Goal: Information Seeking & Learning: Check status

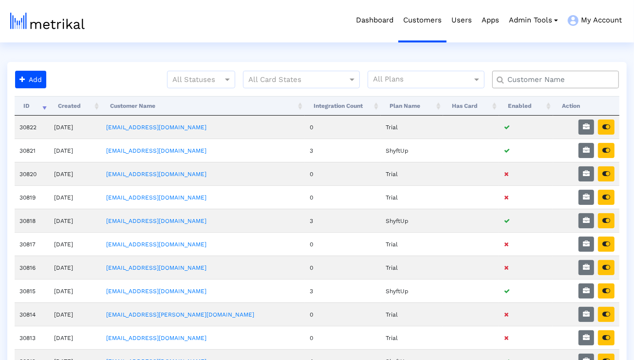
click at [576, 81] on input "text" at bounding box center [558, 80] width 115 height 10
type input "elevate"
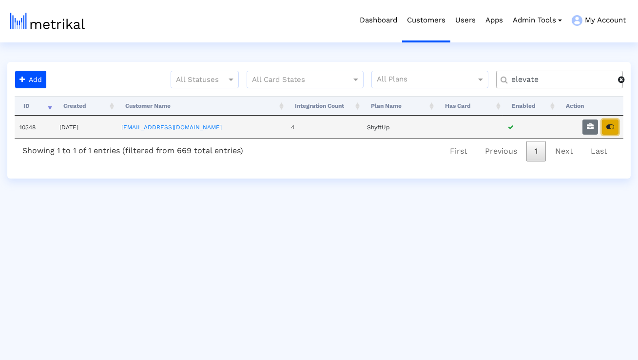
click at [611, 130] on button "button" at bounding box center [610, 126] width 17 height 15
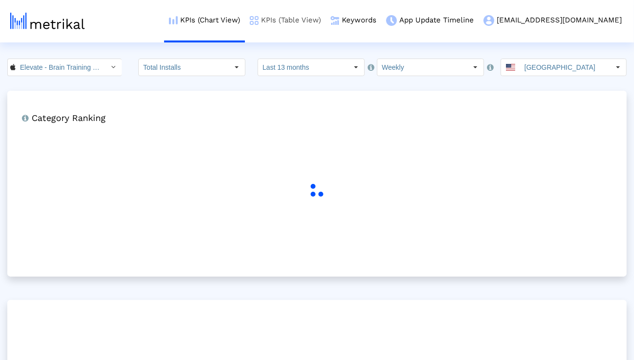
click at [326, 26] on link "KPIs (Table View)" at bounding box center [285, 20] width 81 height 40
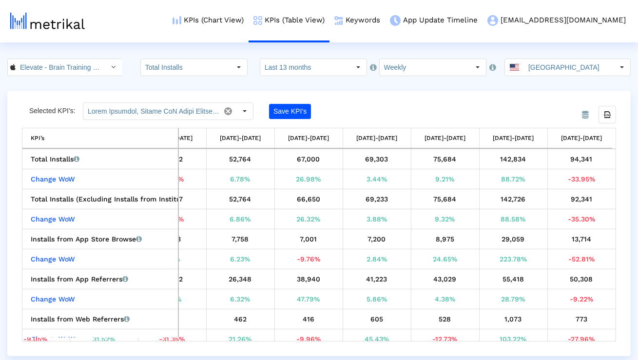
click at [289, 81] on crea-index "Elevate - Brain Training Games < 875063456 > Total Installs Select how far back…" at bounding box center [319, 206] width 638 height 297
click at [289, 67] on input "Last 13 months" at bounding box center [305, 67] width 90 height 17
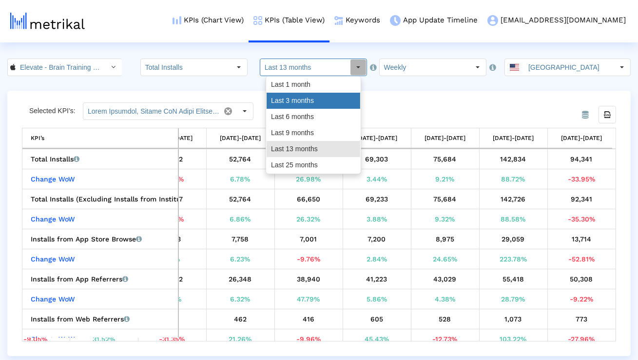
click at [289, 96] on div "Last 3 months" at bounding box center [314, 101] width 94 height 16
type input "Last 3 months"
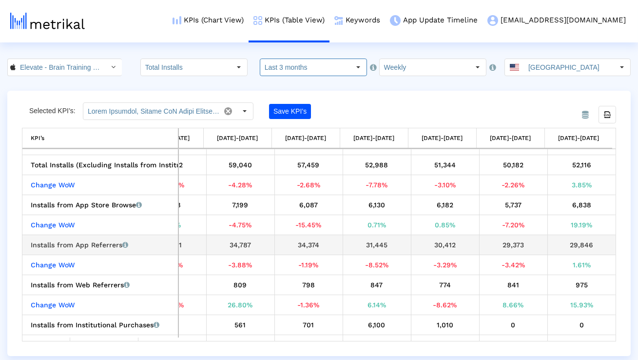
scroll to position [36, 0]
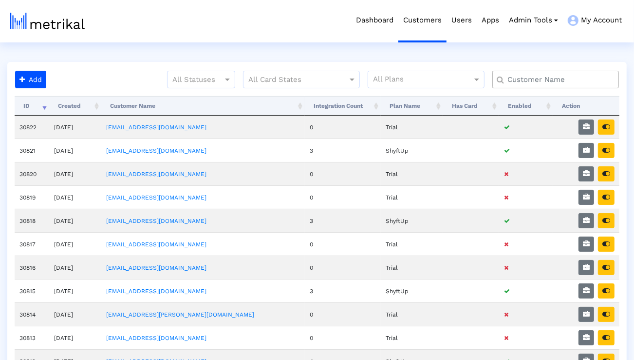
click at [538, 80] on input "text" at bounding box center [558, 80] width 115 height 10
type input "elevate"
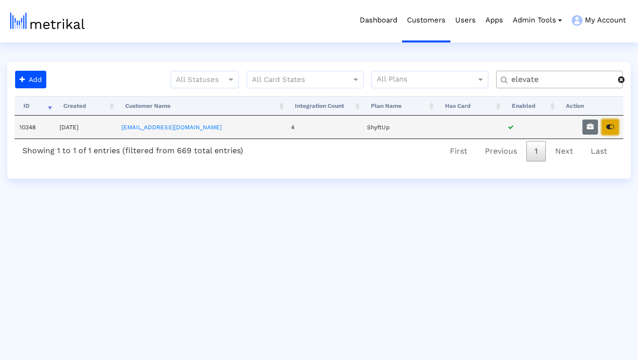
click at [612, 127] on icon "button" at bounding box center [610, 126] width 8 height 7
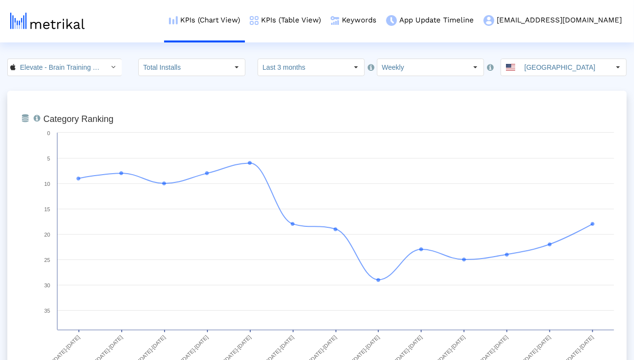
click at [106, 67] on div "Select" at bounding box center [114, 67] width 16 height 16
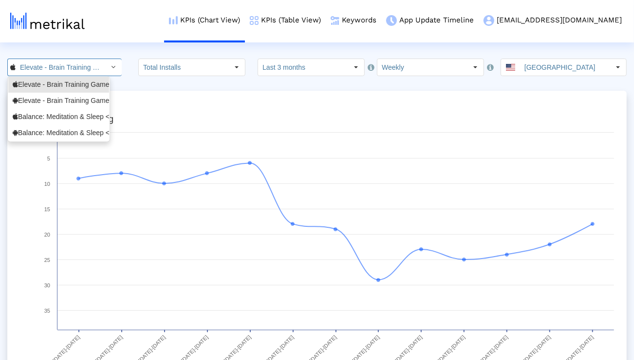
scroll to position [0, 71]
click at [87, 116] on div "Balance: Meditation & Sleep <1361356590>" at bounding box center [59, 116] width 92 height 9
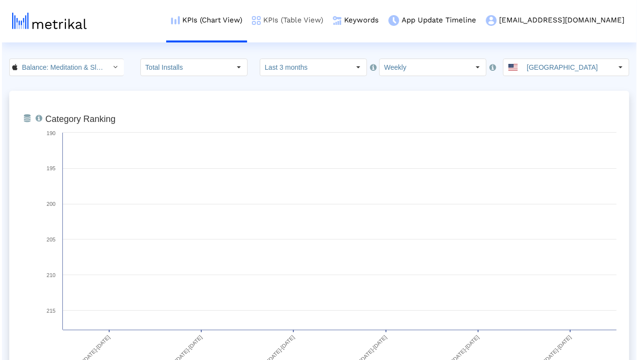
scroll to position [0, 67]
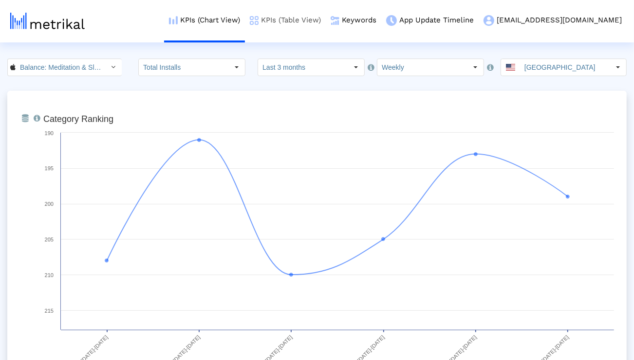
click at [326, 16] on link "KPIs (Table View)" at bounding box center [285, 20] width 81 height 40
